Goal: Obtain resource: Download file/media

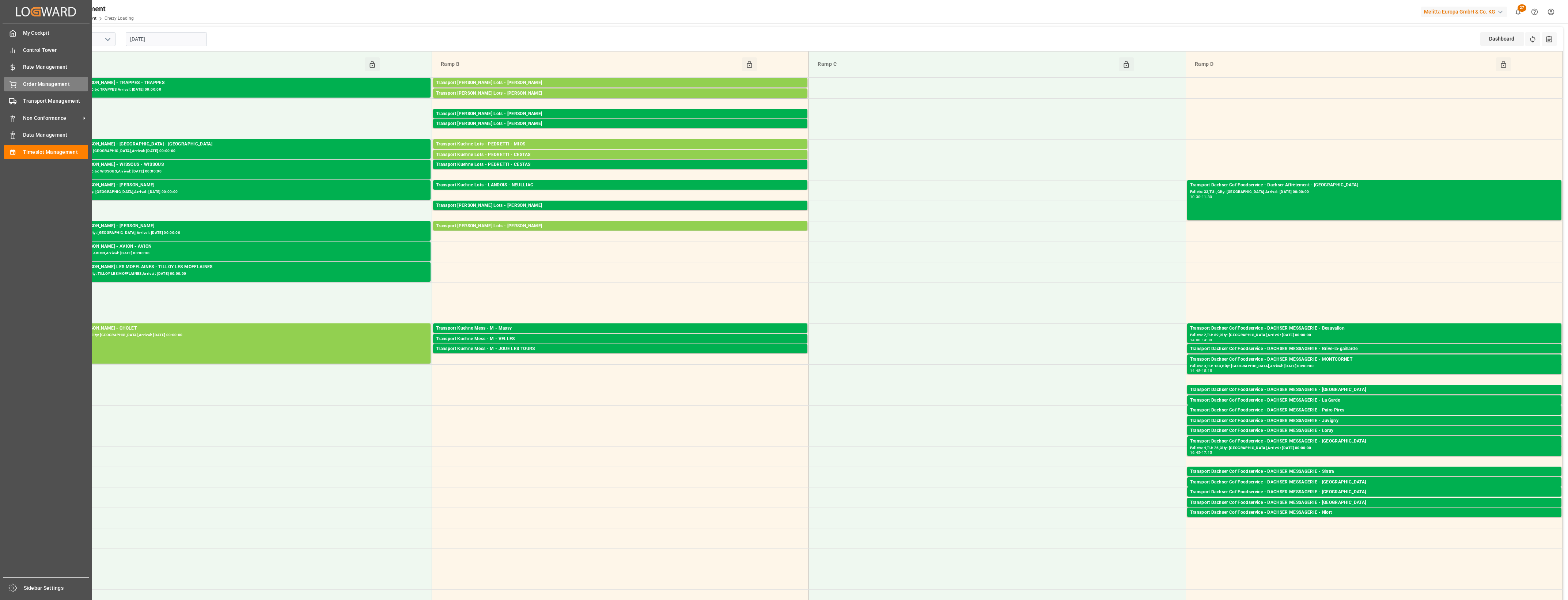
click at [25, 86] on span "Order Management" at bounding box center [55, 84] width 65 height 8
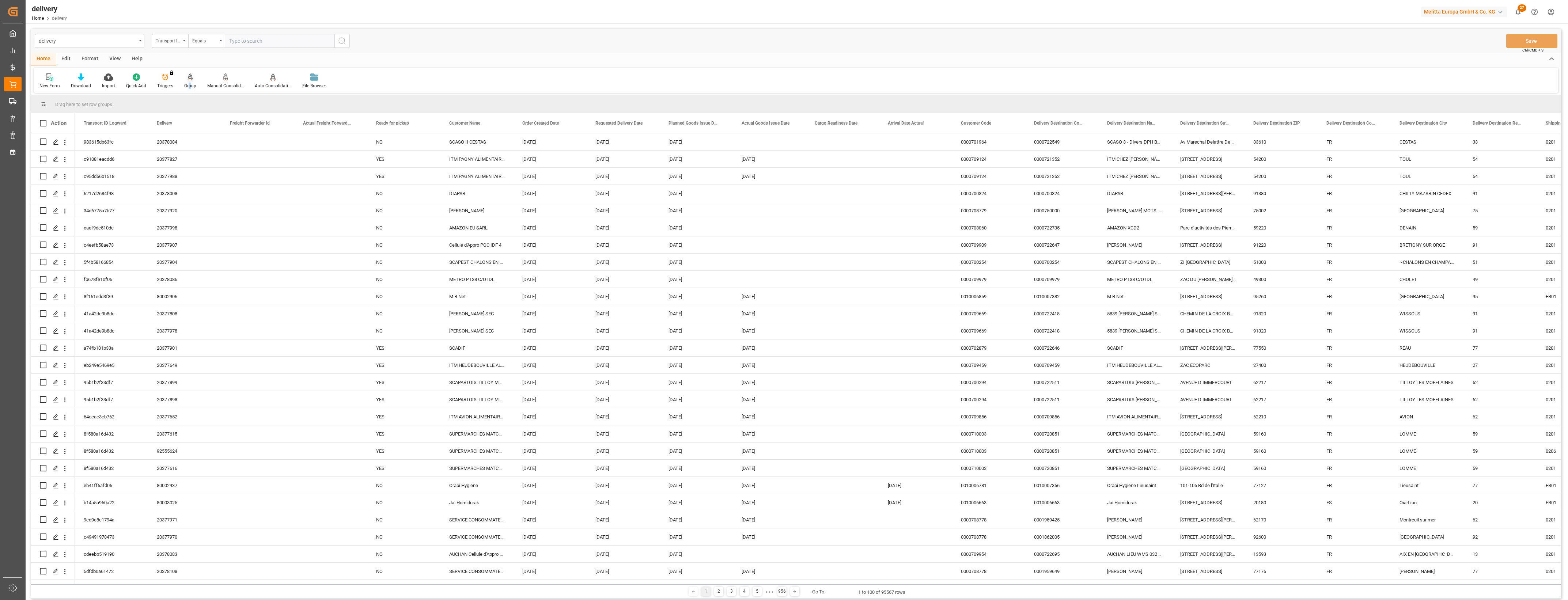
click at [189, 81] on div "Group" at bounding box center [191, 81] width 23 height 16
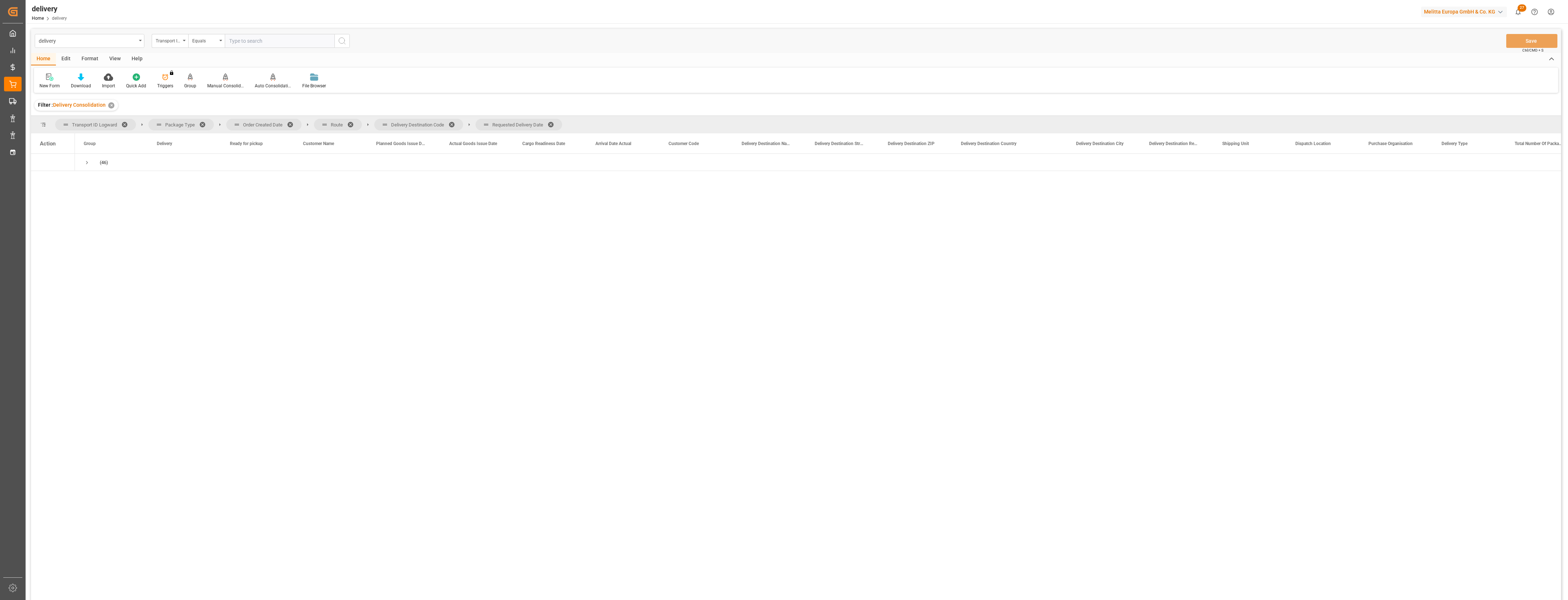
click at [292, 124] on span at bounding box center [292, 124] width 12 height 7
click at [262, 123] on span at bounding box center [265, 124] width 12 height 7
click at [304, 124] on span at bounding box center [306, 124] width 12 height 7
click at [303, 123] on span at bounding box center [304, 124] width 12 height 7
click at [83, 80] on icon at bounding box center [81, 77] width 6 height 7
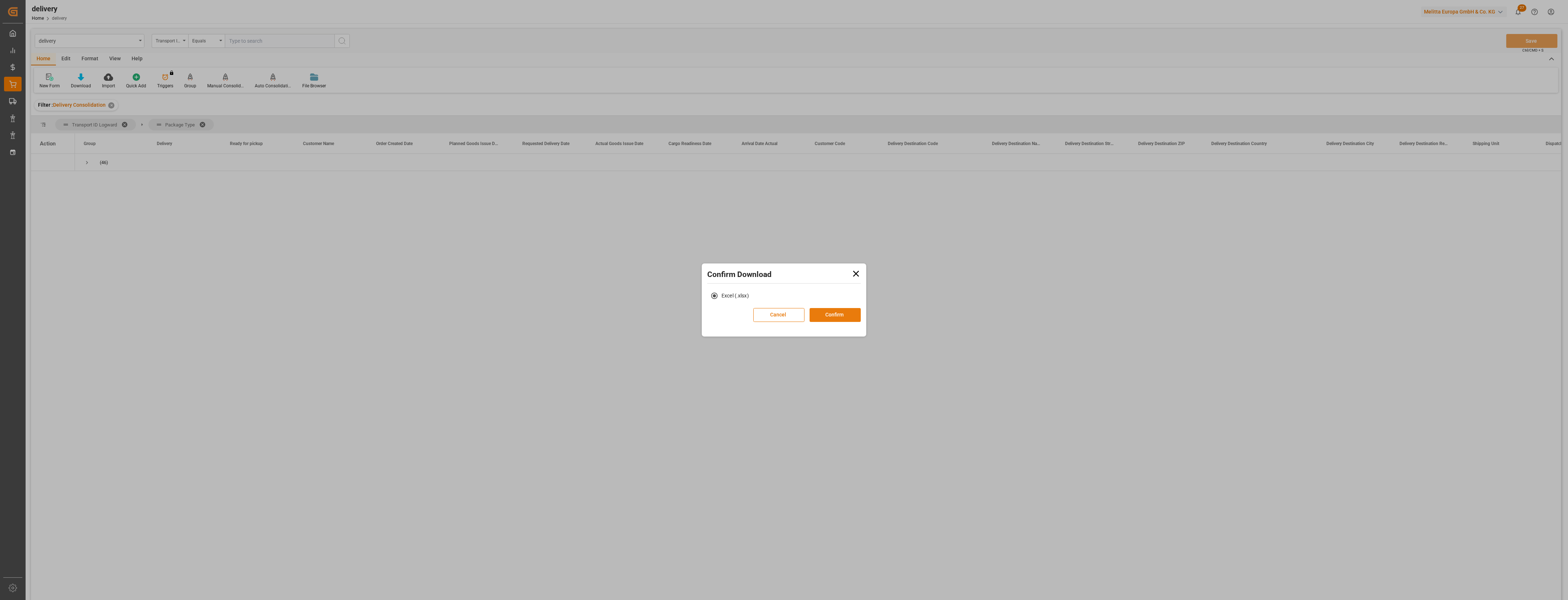
click at [834, 313] on button "Confirm" at bounding box center [835, 315] width 51 height 14
click at [794, 324] on link "Go to Downloads" at bounding box center [780, 323] width 39 height 6
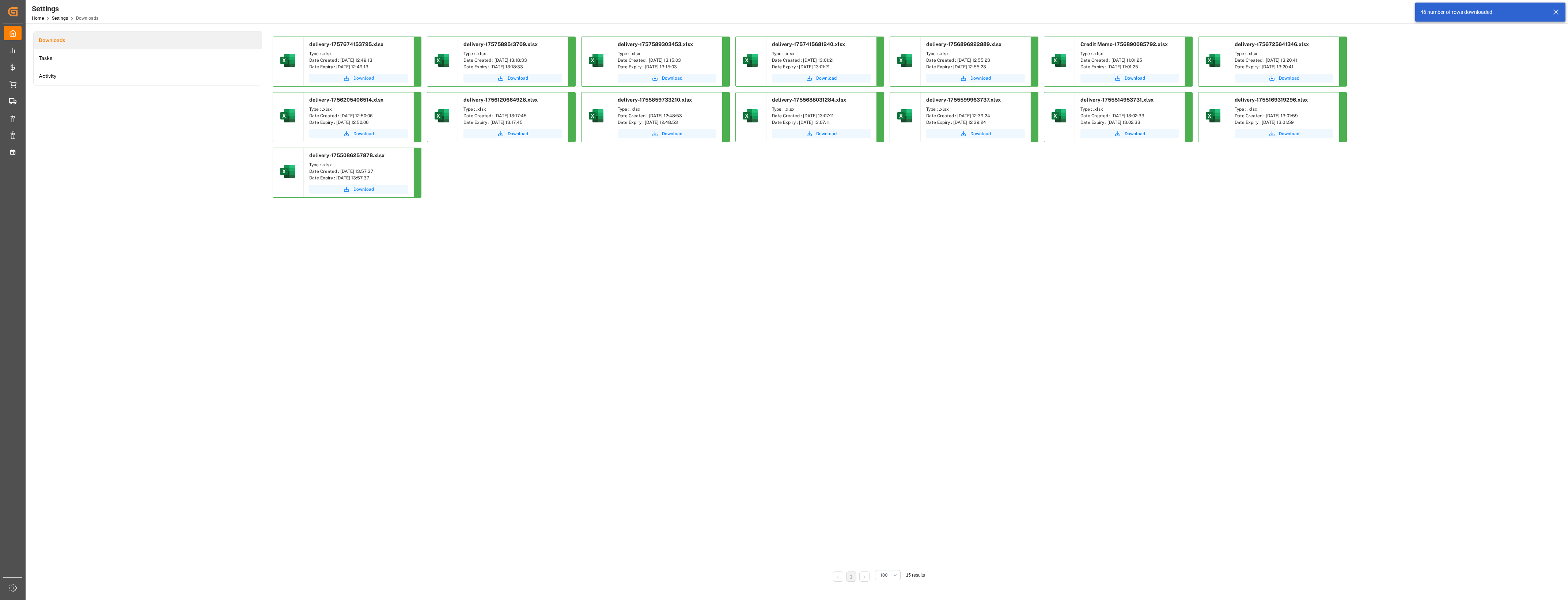
click at [370, 77] on span "Download" at bounding box center [364, 78] width 21 height 7
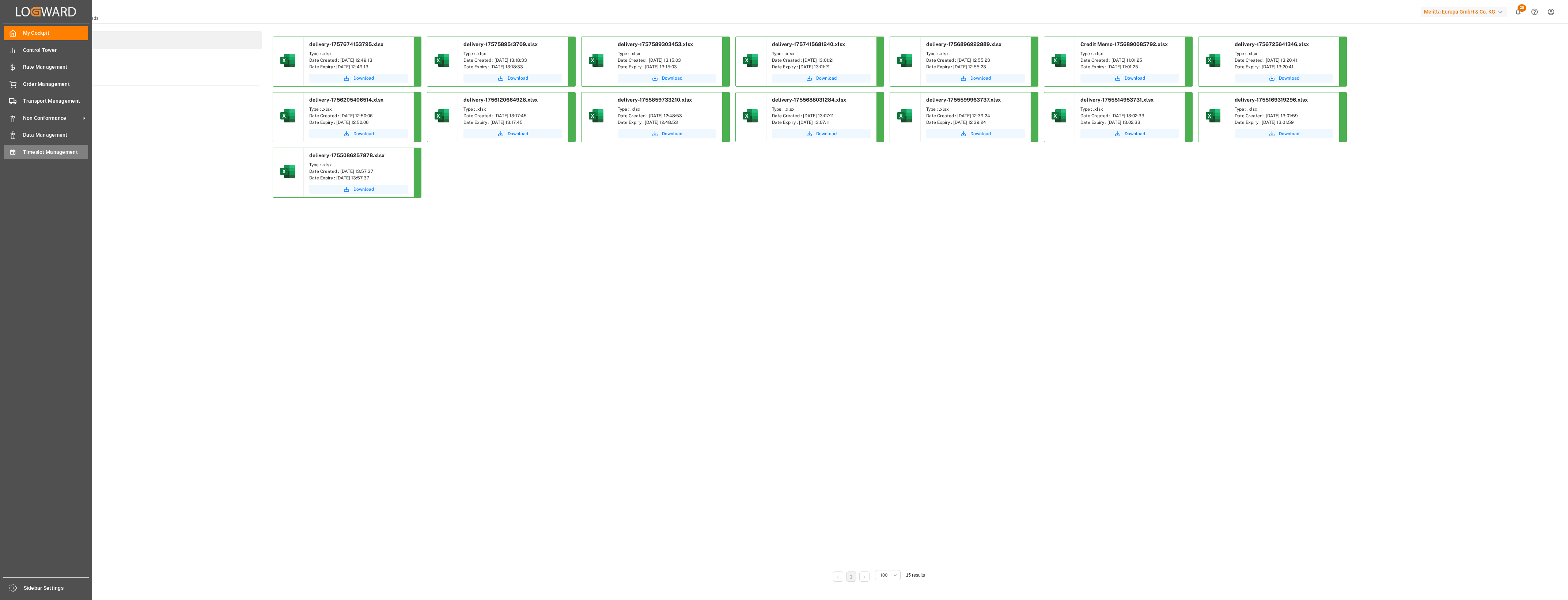
click at [30, 150] on span "Timeslot Management" at bounding box center [55, 152] width 65 height 8
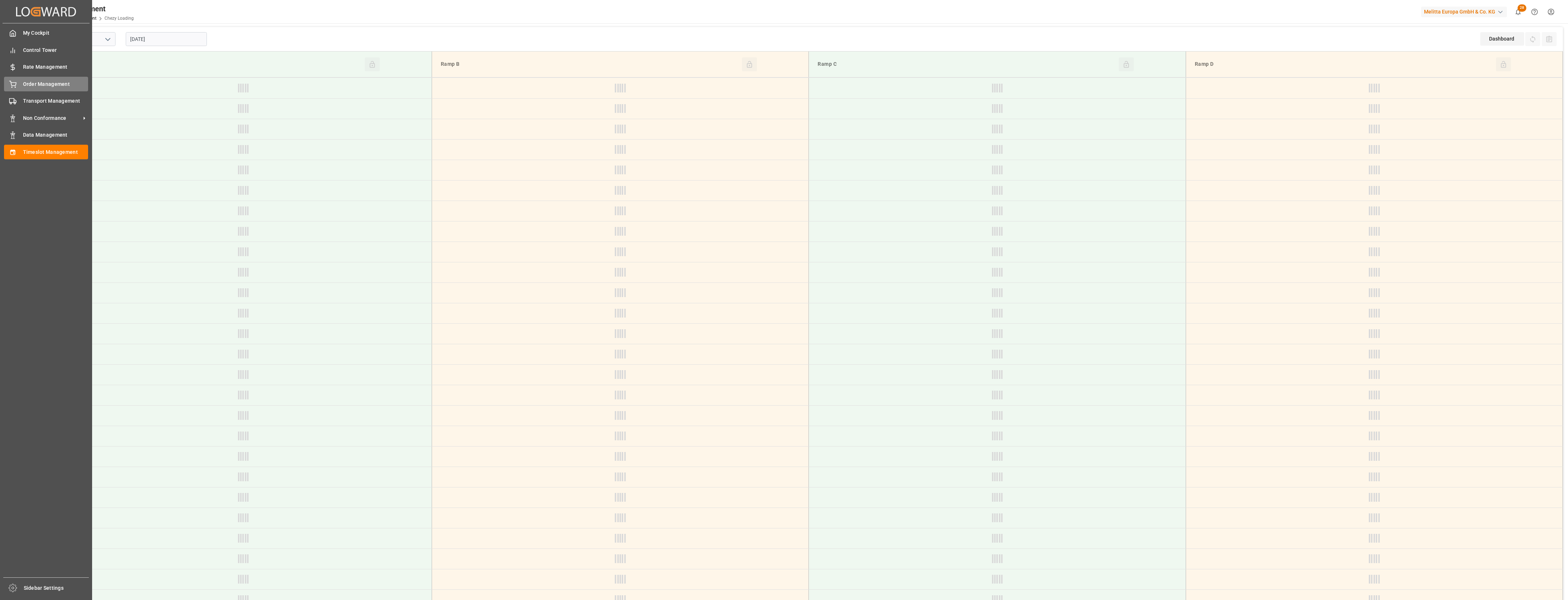
click at [15, 85] on icon at bounding box center [13, 85] width 7 height 7
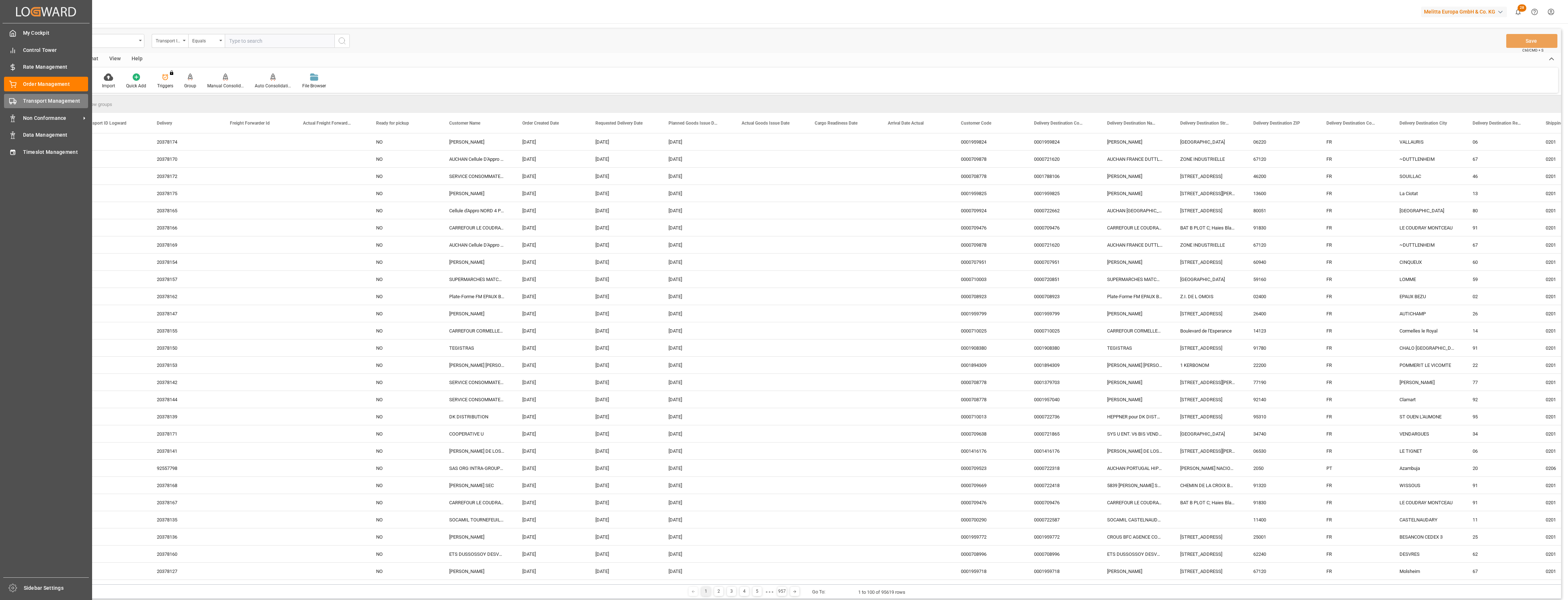
click at [41, 101] on span "Transport Management" at bounding box center [55, 101] width 65 height 8
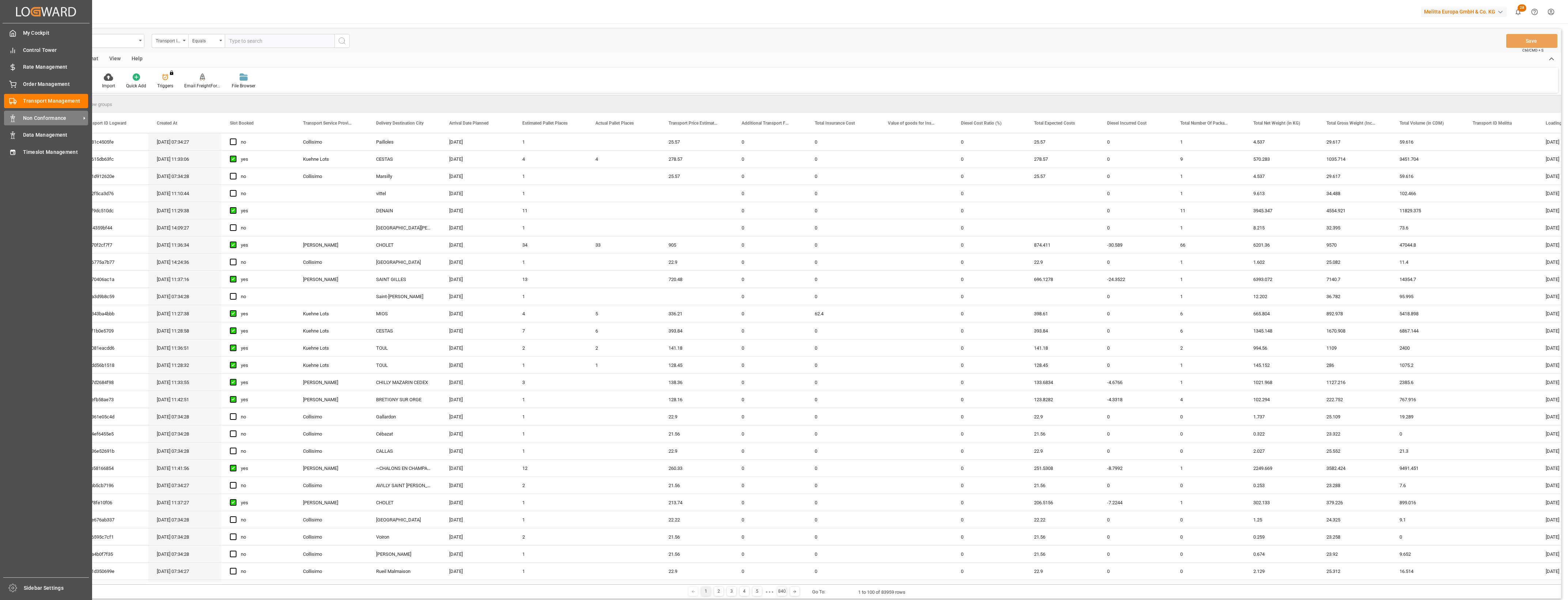
click at [37, 112] on div "Non Conformance Non Conformance" at bounding box center [46, 117] width 84 height 14
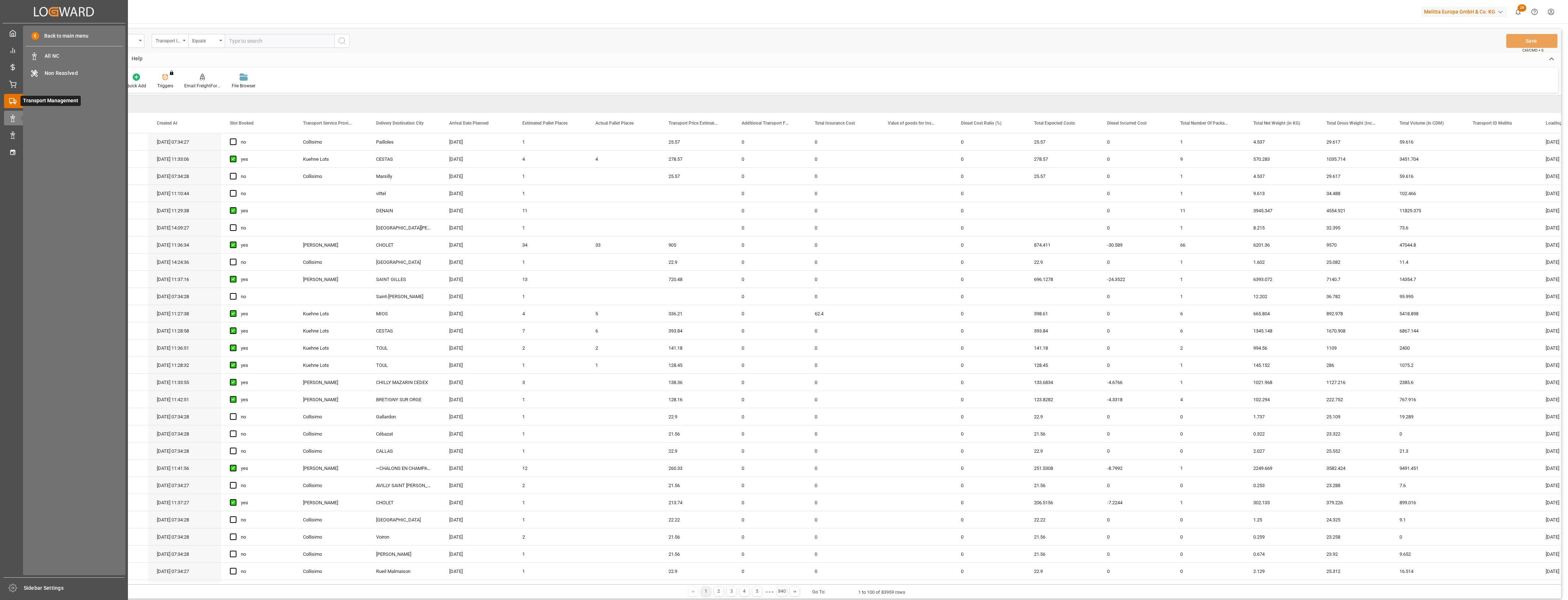
click at [17, 99] on div "Transport Management Transport Management" at bounding box center [64, 100] width 120 height 14
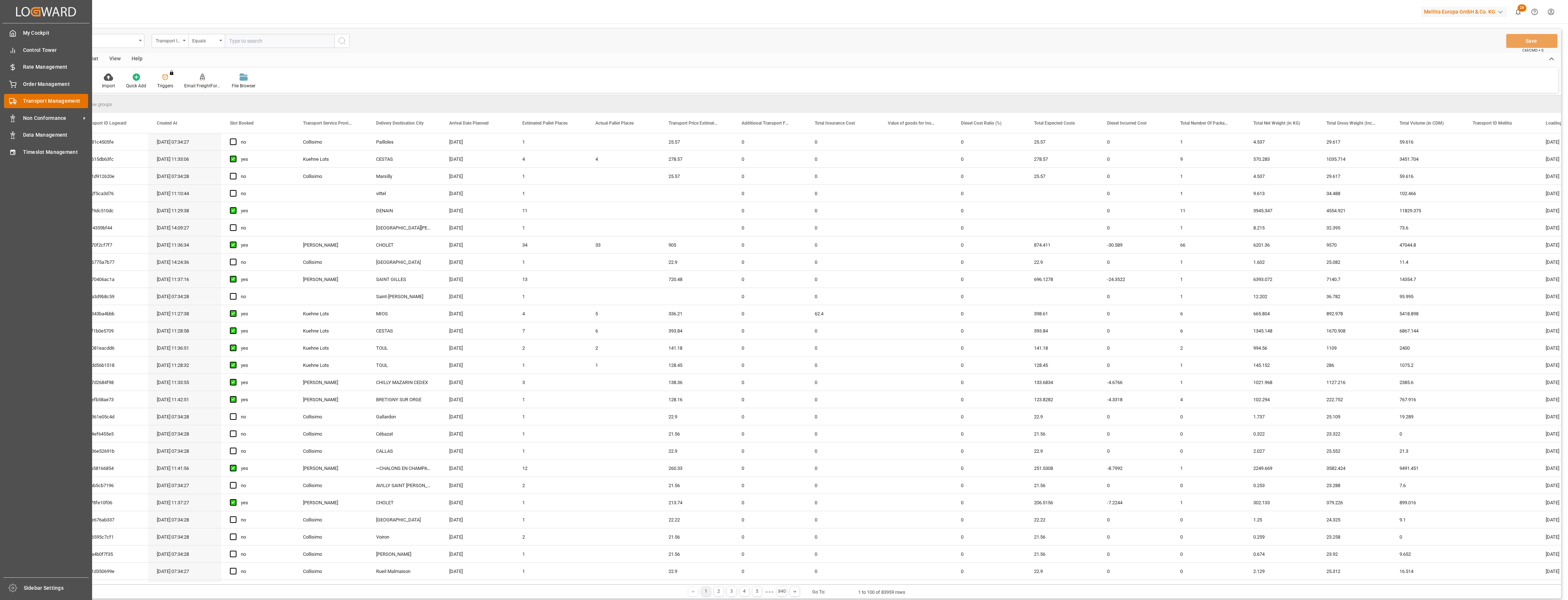
click at [18, 99] on div "Transport Management Transport Management" at bounding box center [46, 100] width 84 height 14
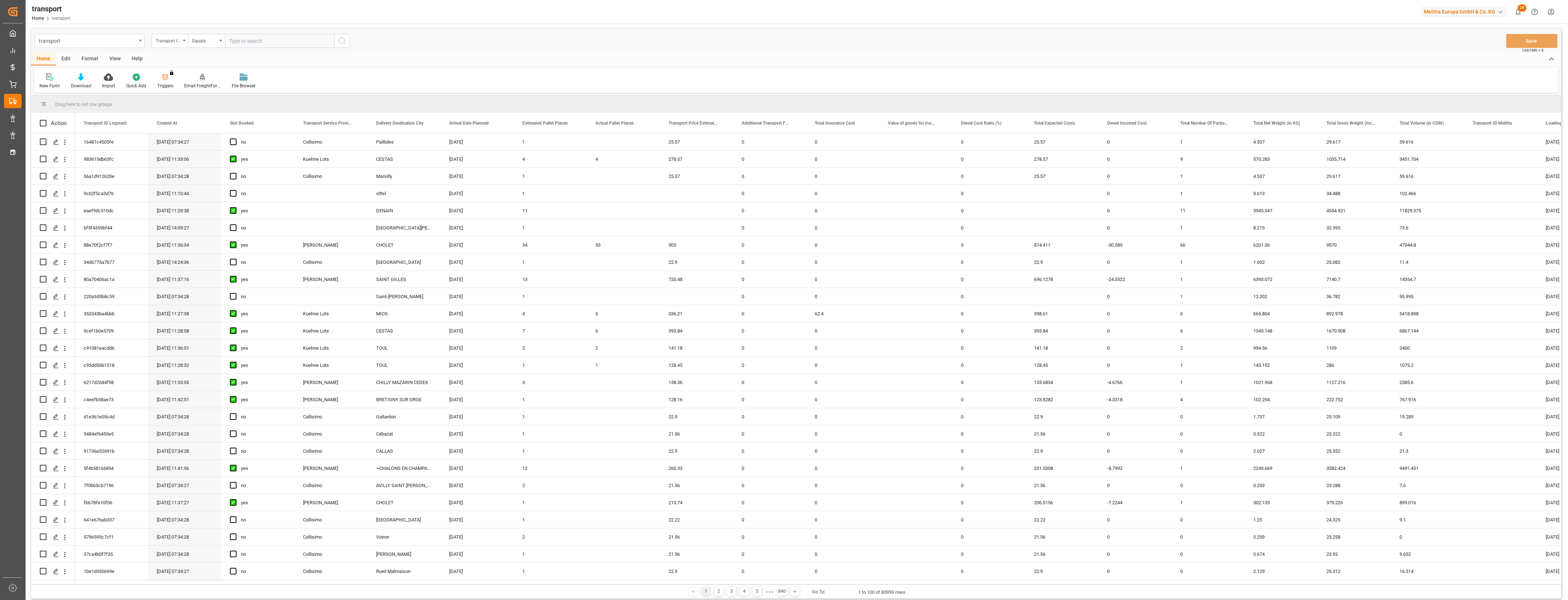
click at [784, 86] on div "New Form Download Import Quick Add Triggers You do not have permission for Trig…" at bounding box center [796, 80] width 1524 height 25
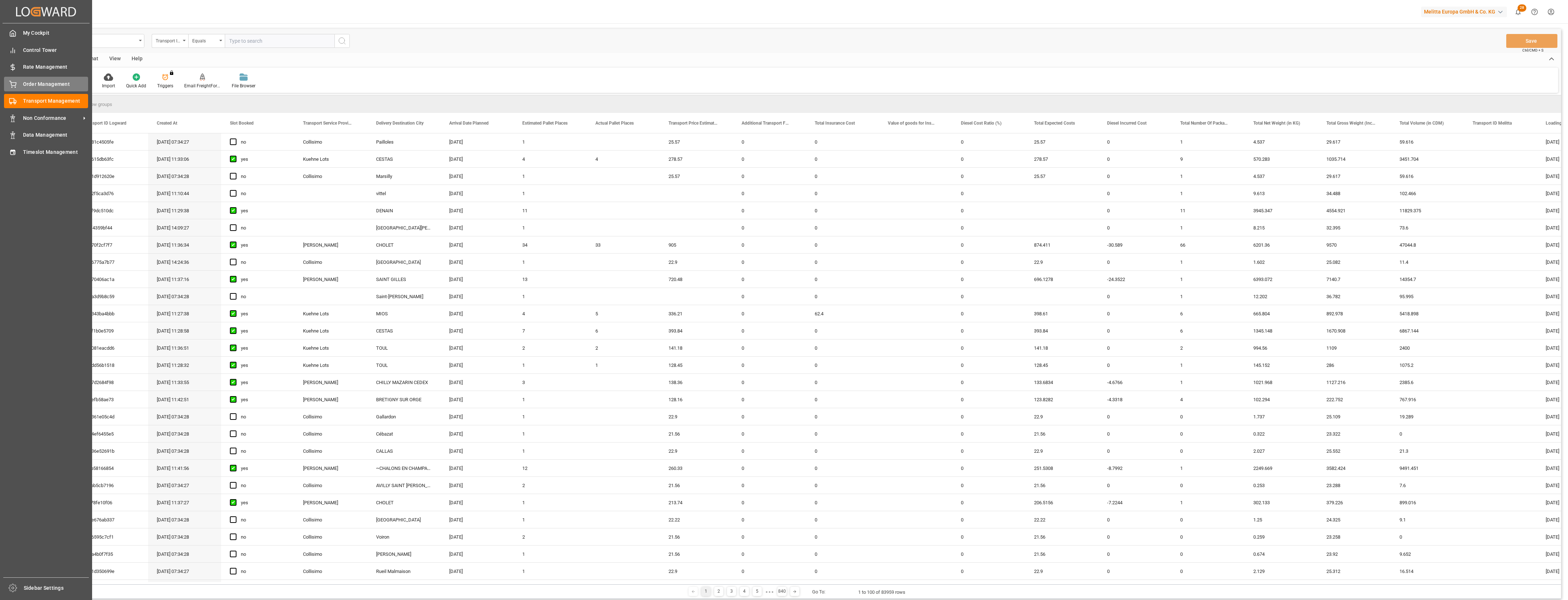
click at [28, 84] on span "Order Management" at bounding box center [55, 84] width 65 height 8
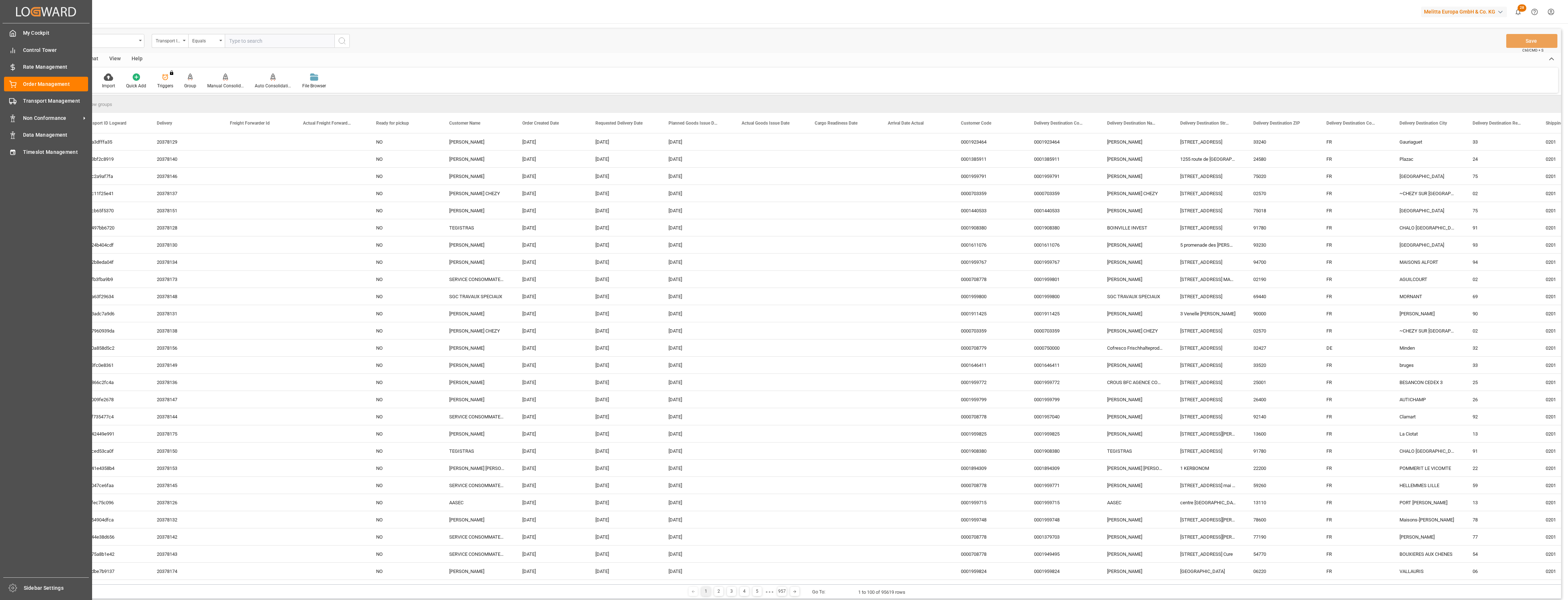
click at [41, 187] on div "My Cockpit My Cockpit Control Tower Control Tower Rate Management Rate Manageme…" at bounding box center [46, 300] width 87 height 554
click at [13, 105] on icon at bounding box center [13, 101] width 7 height 7
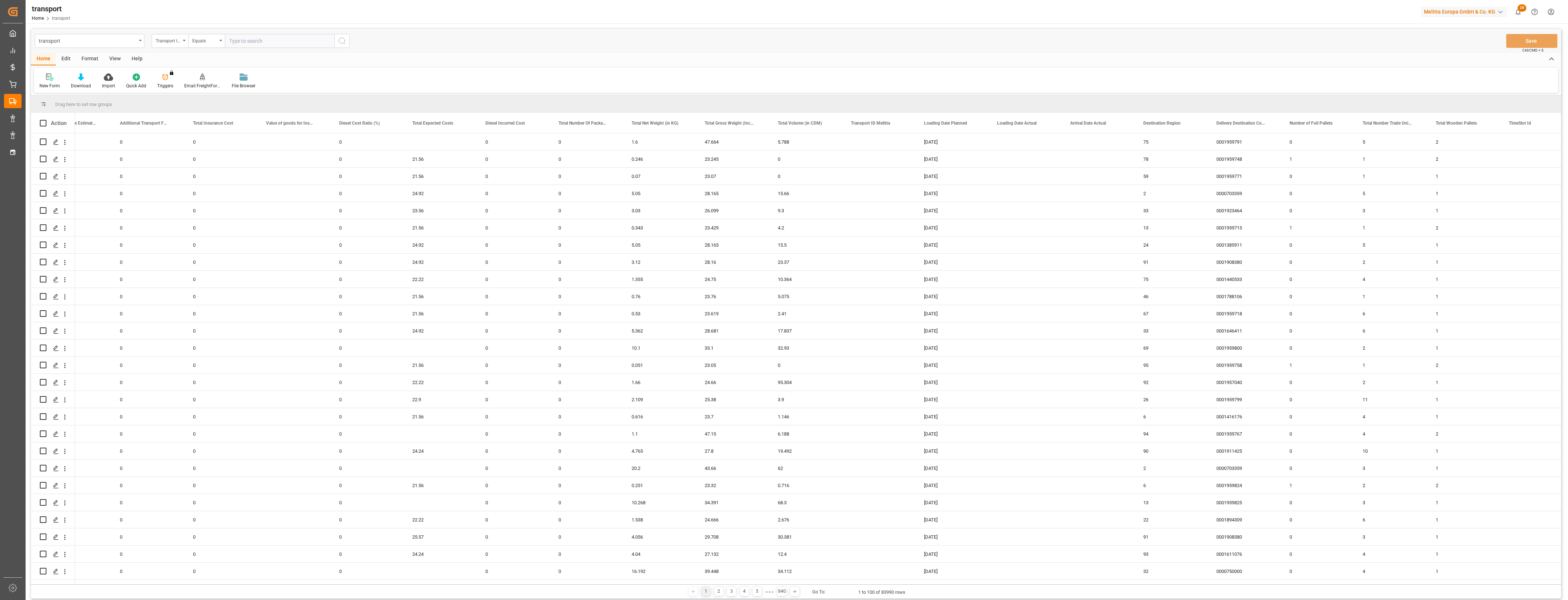
scroll to position [0, 628]
click at [1043, 123] on span at bounding box center [1043, 123] width 7 height 7
click at [1088, 122] on span "filter" at bounding box center [1085, 124] width 7 height 7
click at [1108, 159] on input "date" at bounding box center [1077, 162] width 72 height 15
type input "2025-09-11"
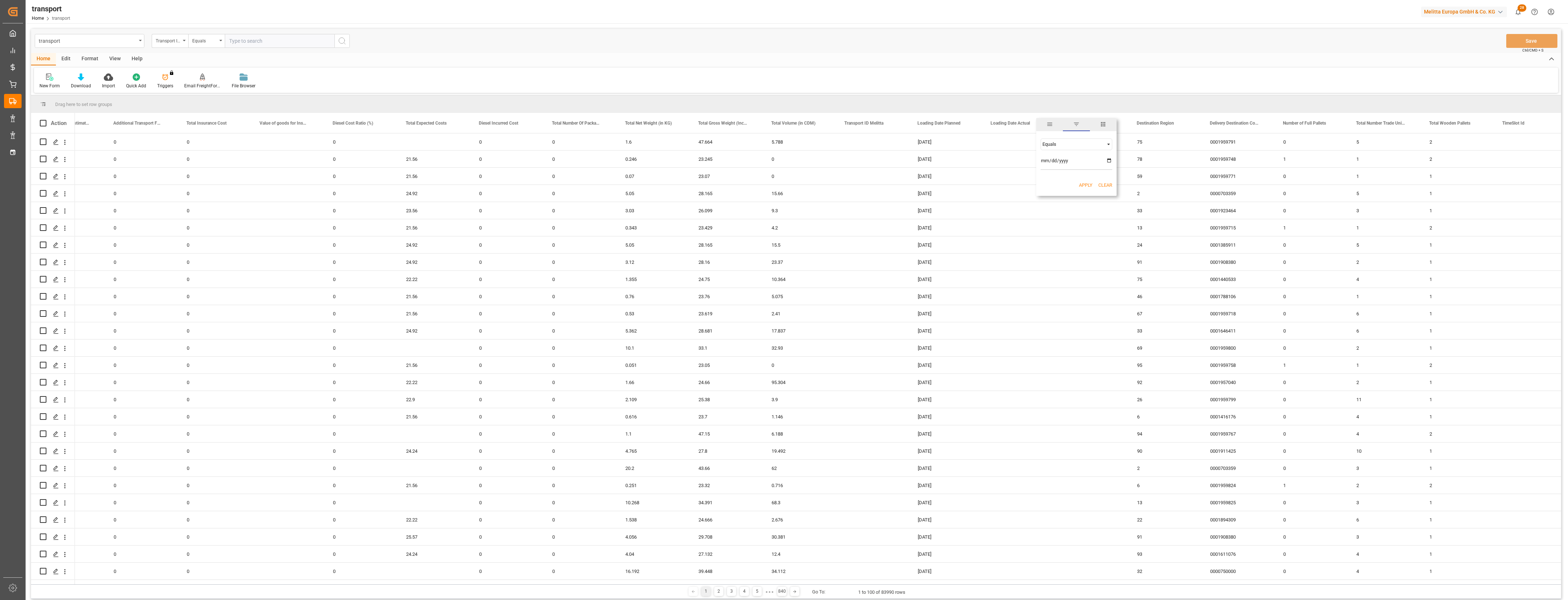
click at [1082, 183] on button "Apply" at bounding box center [1086, 185] width 13 height 7
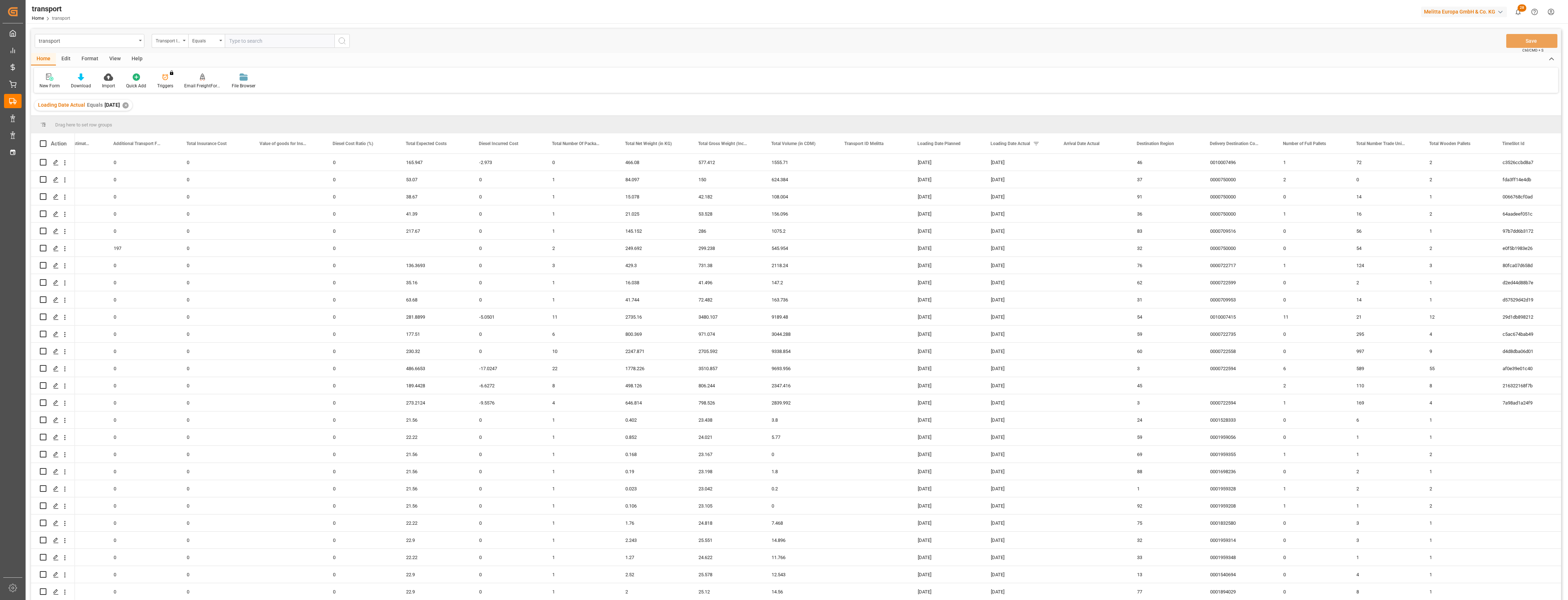
click at [1565, 376] on main "transport Transport ID Logward Equals Save Ctrl/CMD + S Home Edit Format View H…" at bounding box center [796, 324] width 1541 height 590
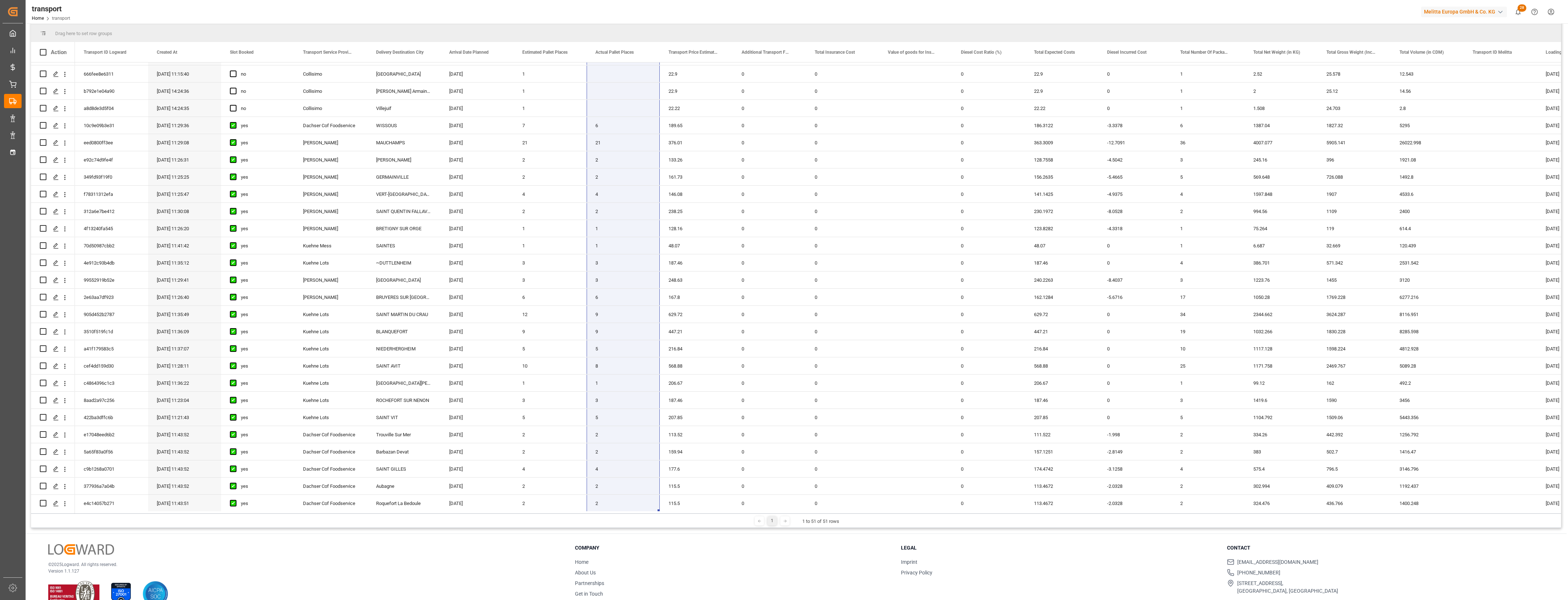
scroll to position [430, 0]
drag, startPoint x: 612, startPoint y: 72, endPoint x: 618, endPoint y: 499, distance: 427.0
